Goal: Share content

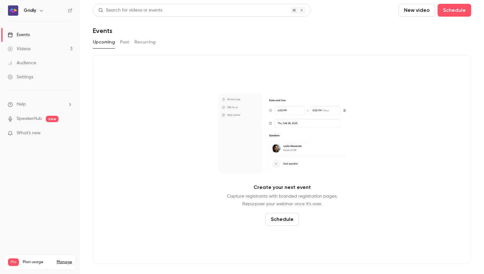
click at [27, 46] on div "Videos" at bounding box center [19, 49] width 23 height 6
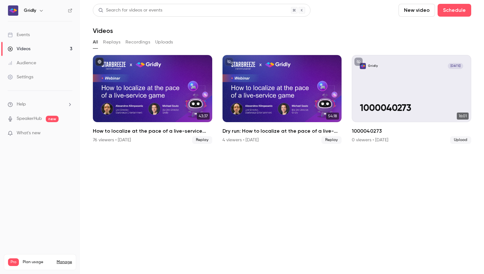
click at [115, 41] on button "Replays" at bounding box center [111, 42] width 17 height 10
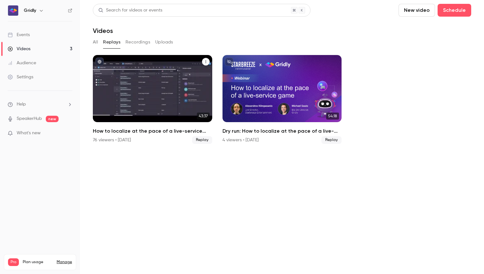
click at [190, 85] on div "How to localize at the pace of a live-service game" at bounding box center [152, 88] width 119 height 67
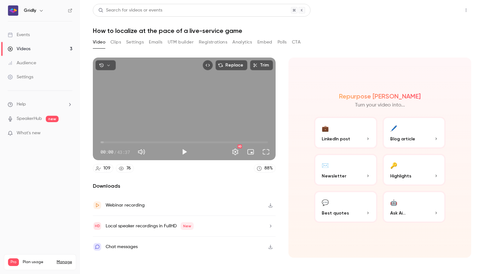
click at [446, 10] on button "Share" at bounding box center [442, 10] width 25 height 13
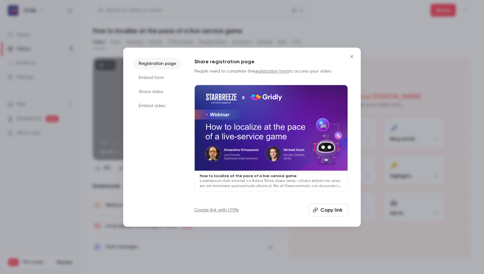
click at [330, 214] on button "Copy link" at bounding box center [327, 210] width 39 height 13
click at [353, 58] on icon "Close" at bounding box center [352, 56] width 8 height 5
